Goal: Information Seeking & Learning: Learn about a topic

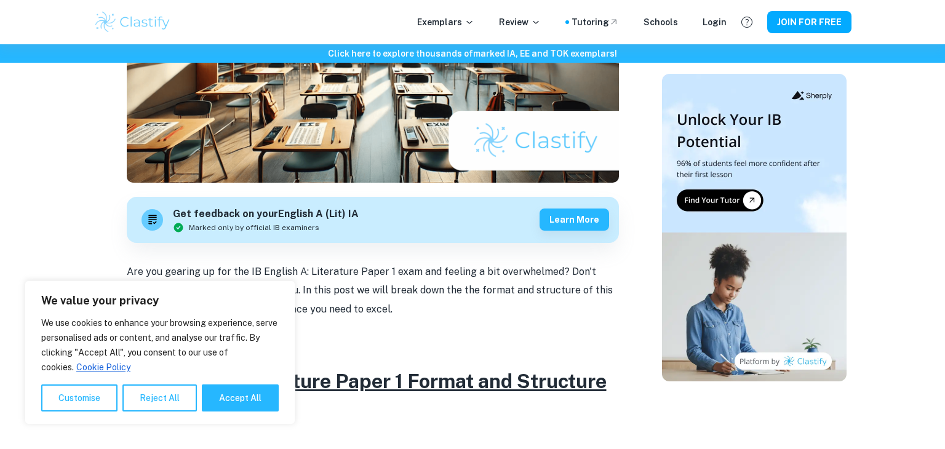
scroll to position [281, 0]
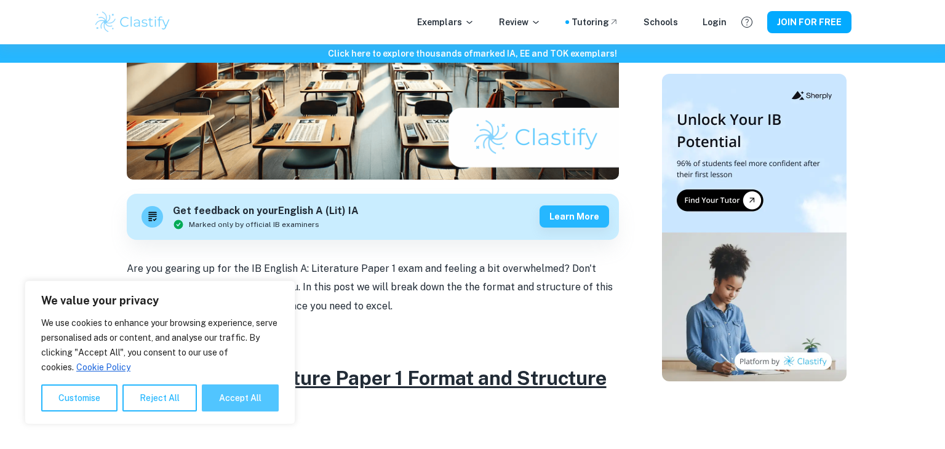
click at [244, 394] on button "Accept All" at bounding box center [240, 398] width 77 height 27
checkbox input "true"
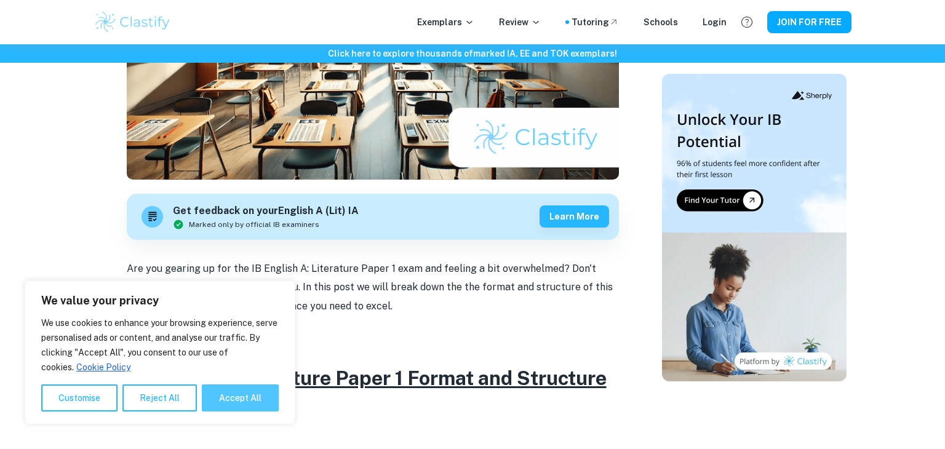
checkbox input "true"
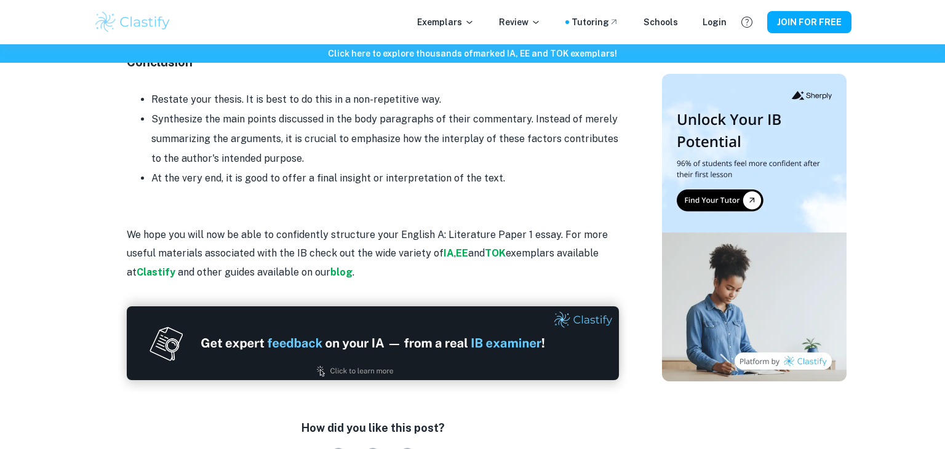
scroll to position [1526, 0]
